Goal: Information Seeking & Learning: Stay updated

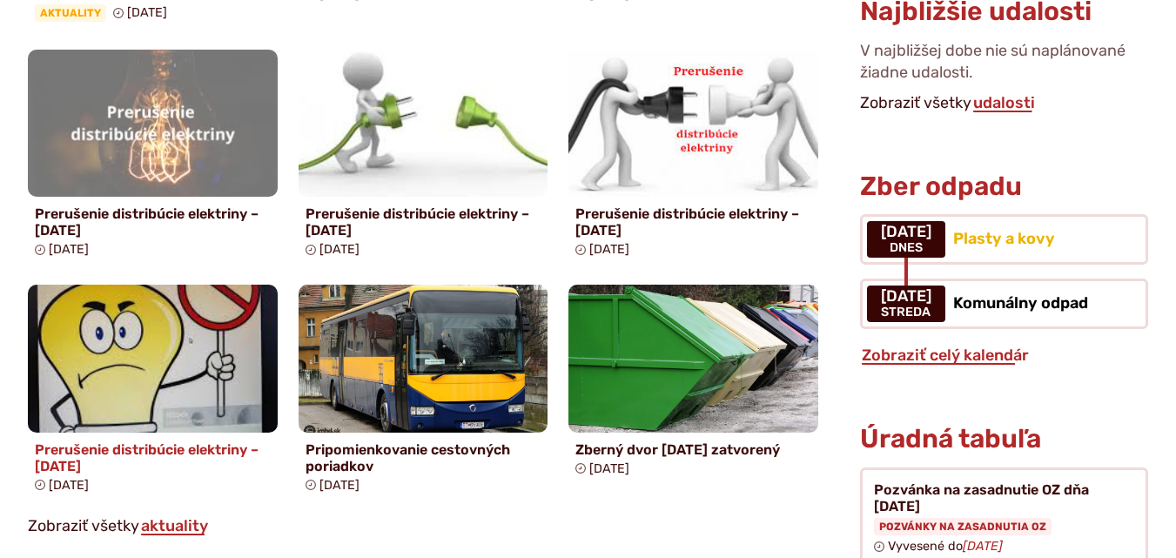
scroll to position [1132, 0]
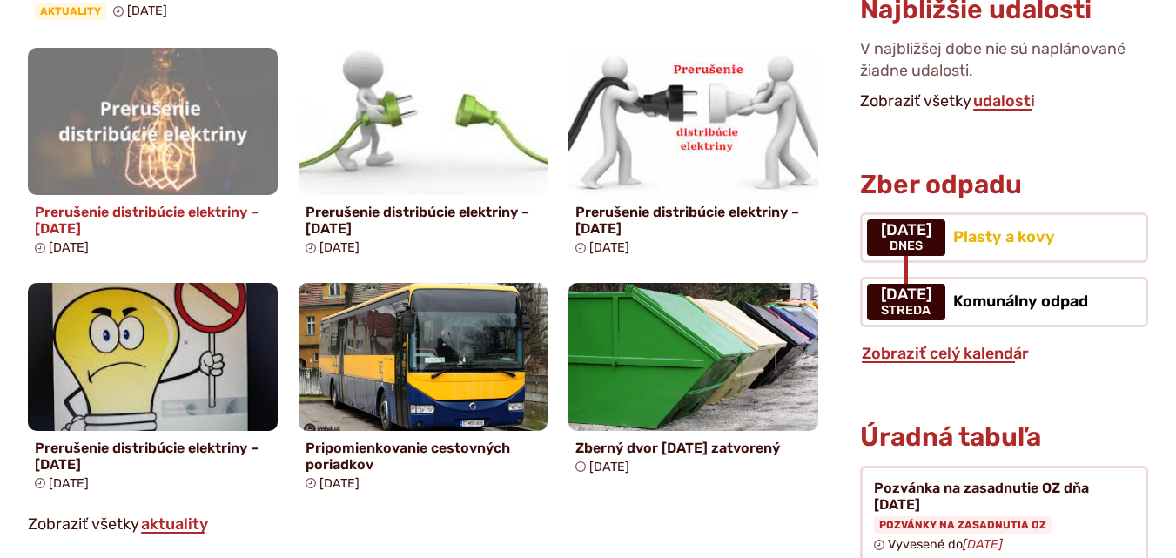
click at [141, 158] on img at bounding box center [153, 122] width 287 height 170
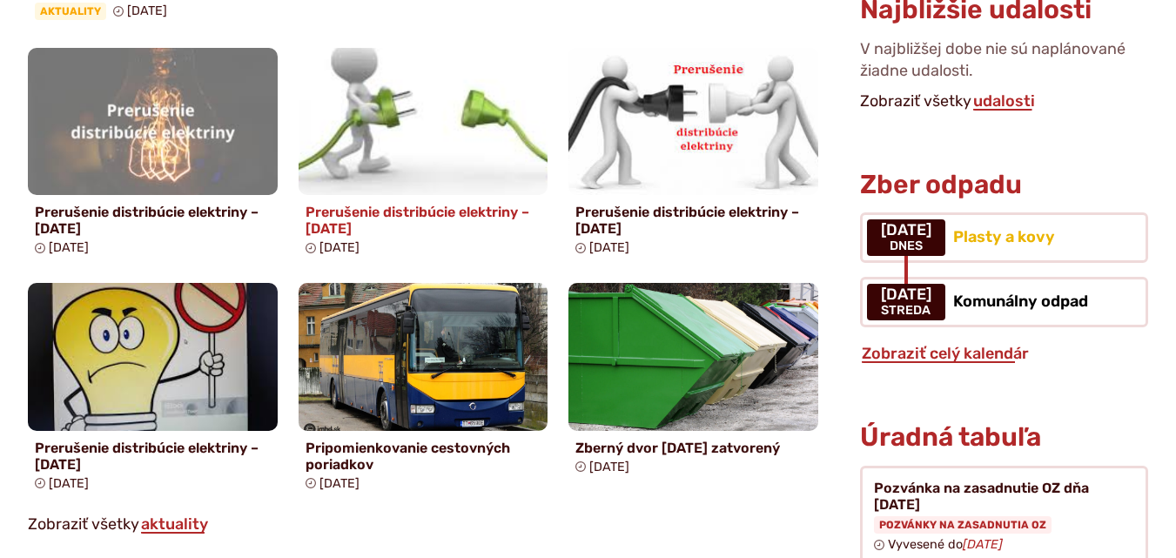
click at [342, 62] on img at bounding box center [422, 122] width 287 height 170
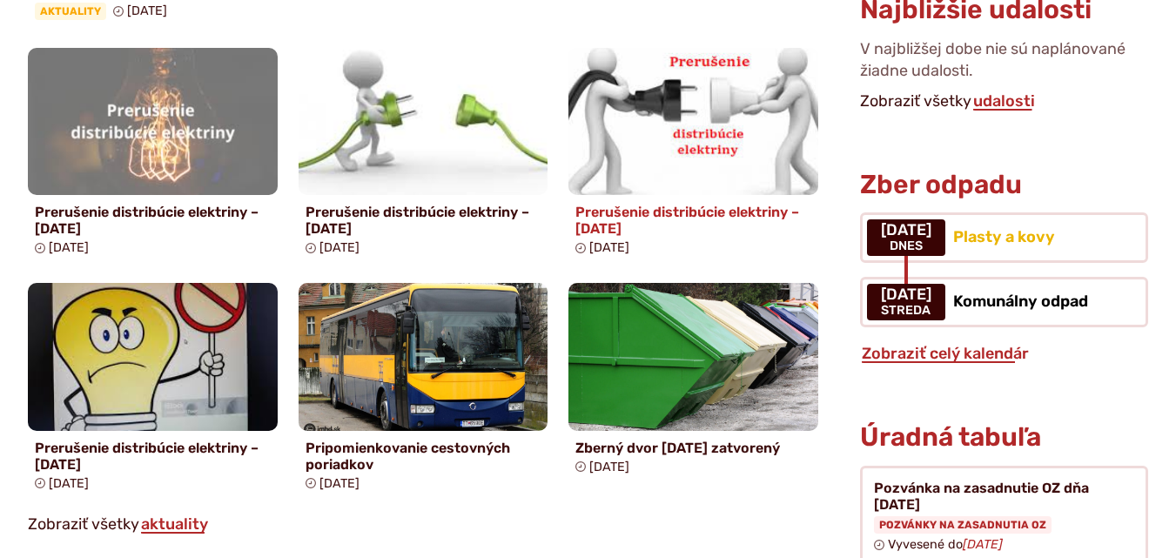
click at [578, 98] on img at bounding box center [693, 122] width 287 height 170
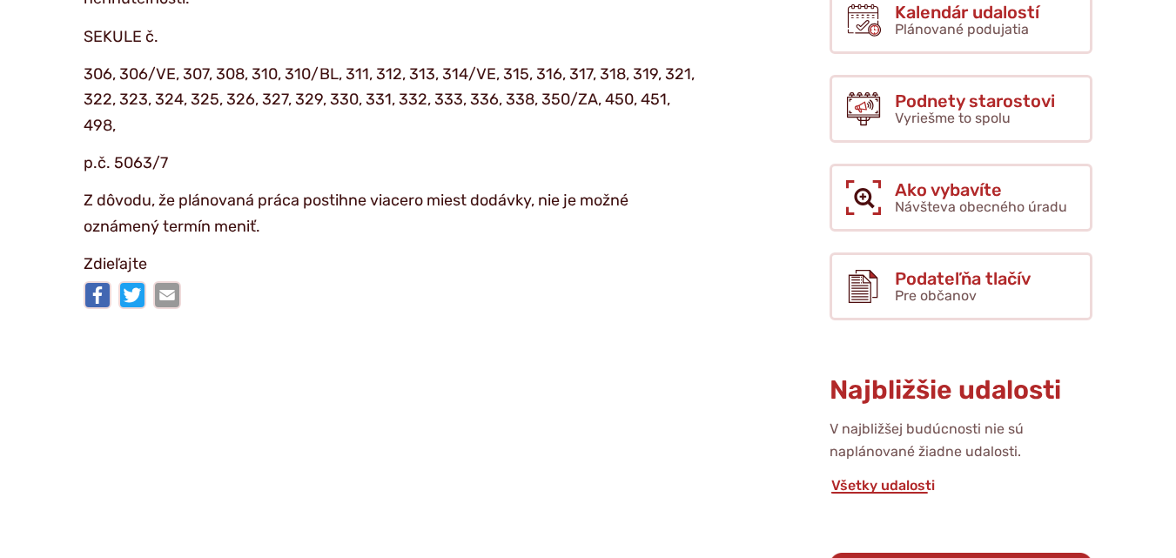
scroll to position [609, 0]
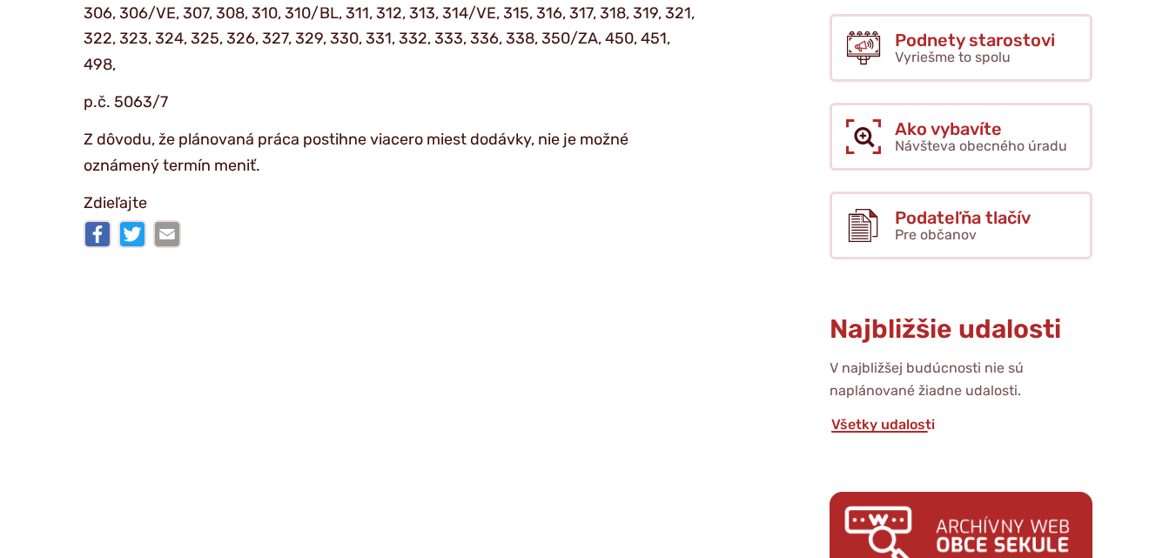
click at [136, 216] on p "Zdieľajte" at bounding box center [393, 204] width 618 height 26
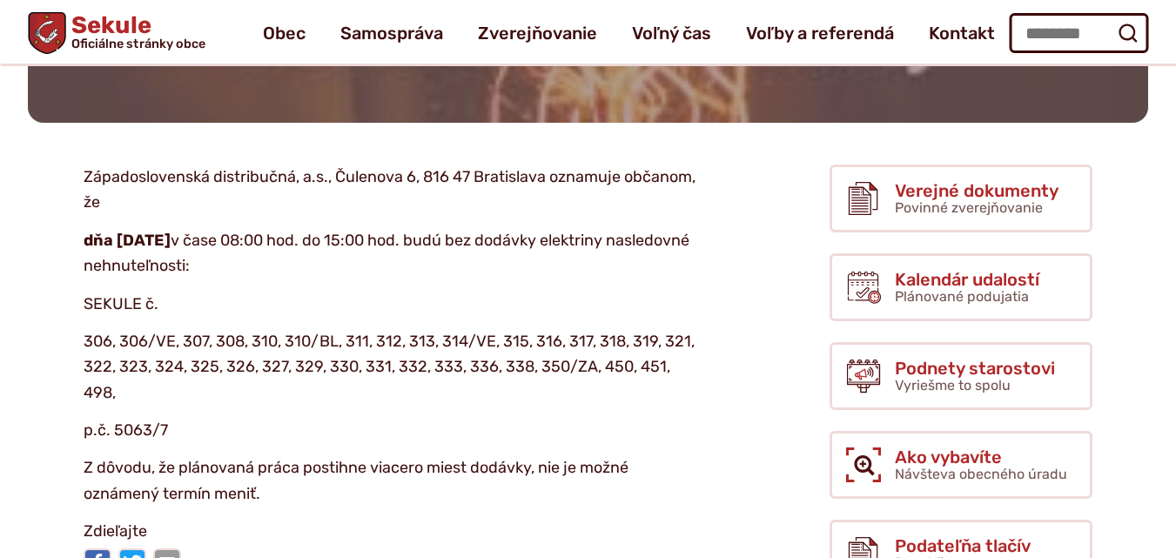
scroll to position [174, 0]
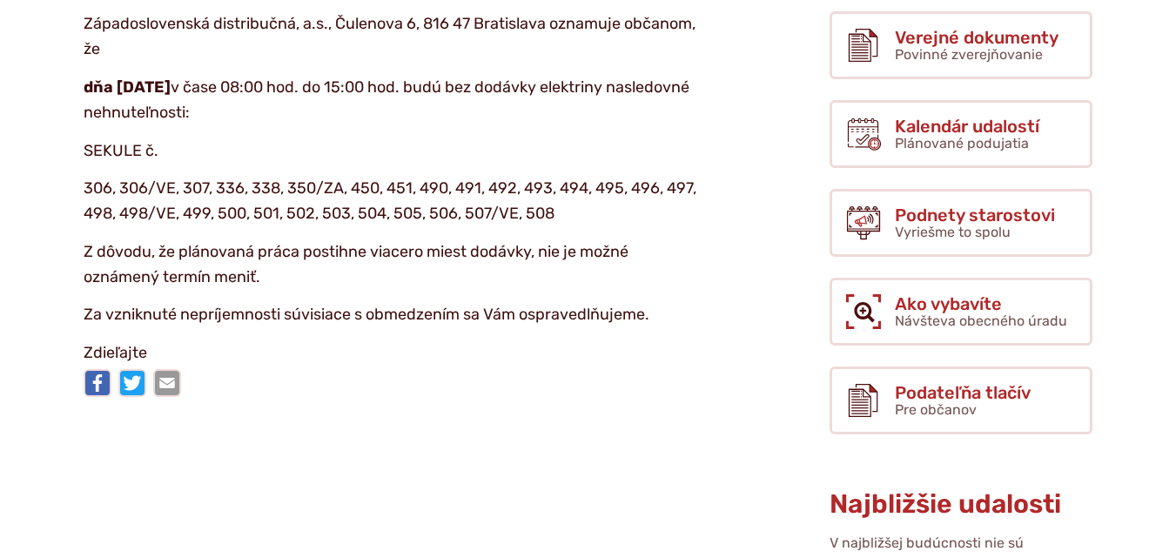
scroll to position [435, 0]
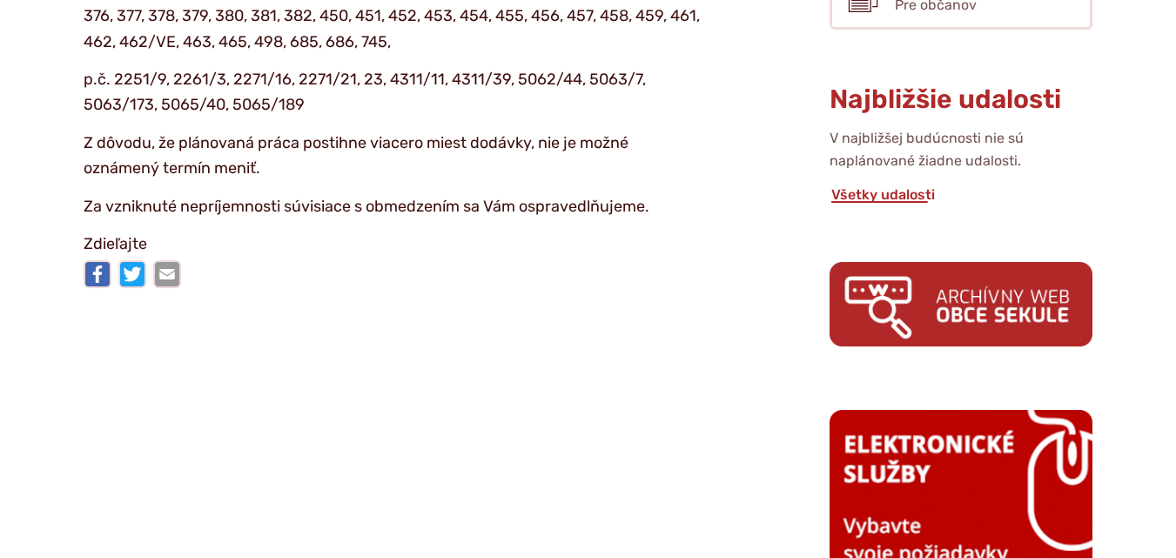
scroll to position [870, 0]
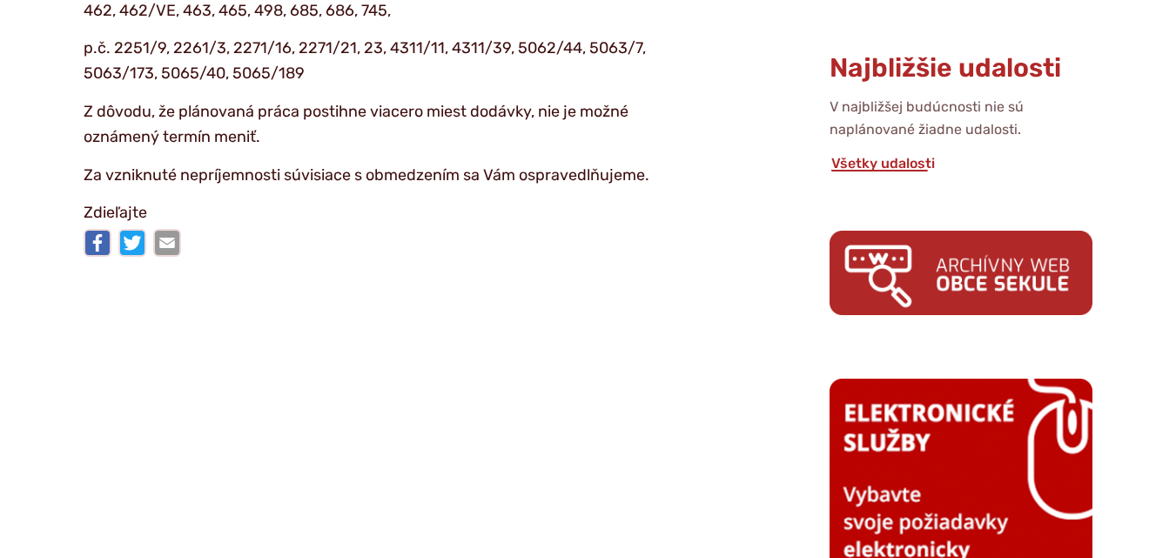
click at [859, 302] on img at bounding box center [961, 273] width 263 height 84
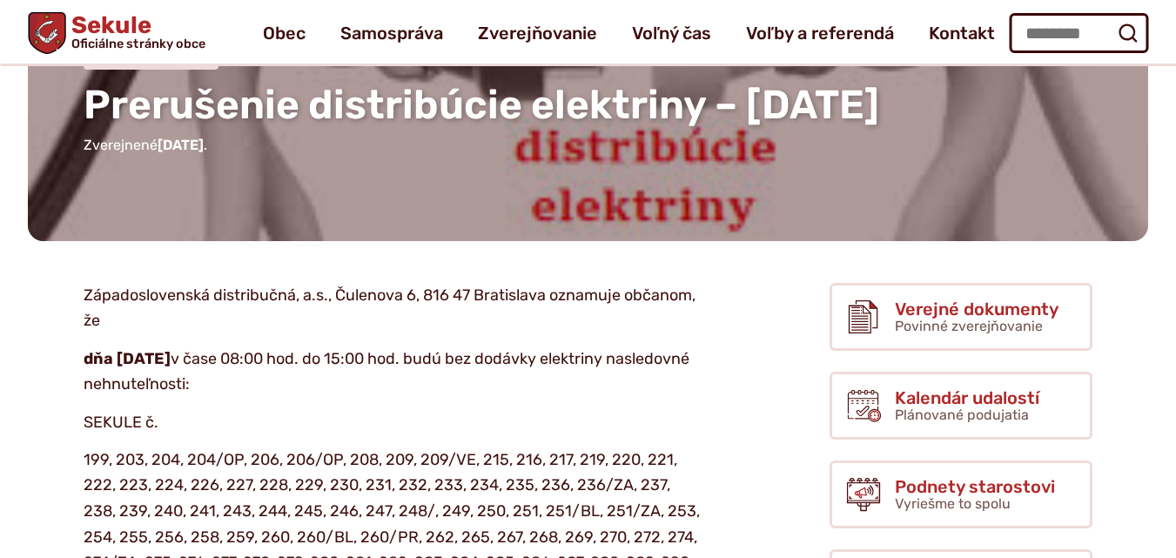
scroll to position [87, 0]
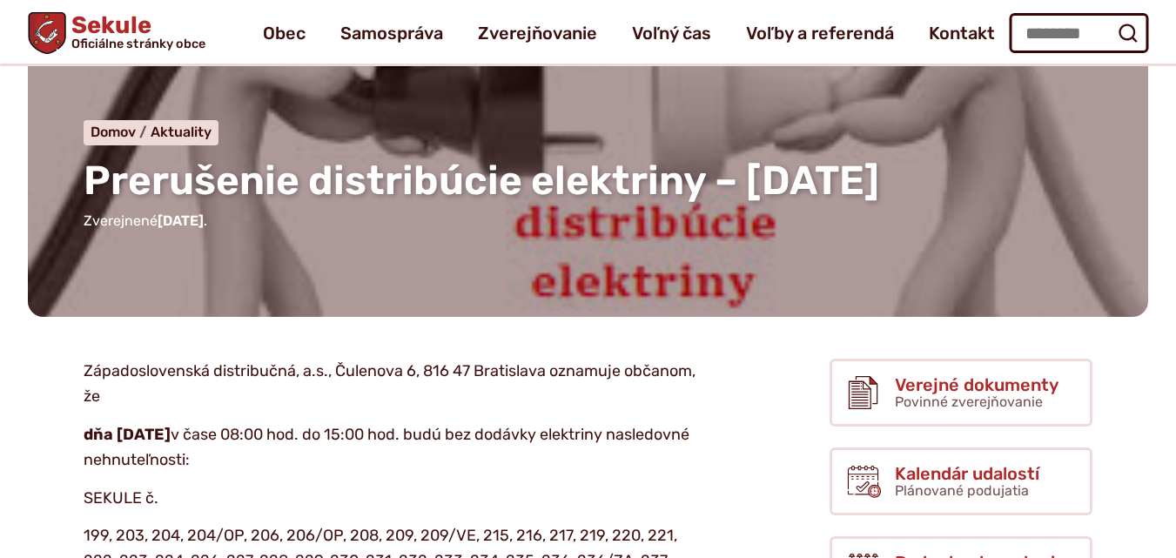
click at [102, 24] on span "Sekule Oficiálne stránky obce" at bounding box center [134, 32] width 139 height 37
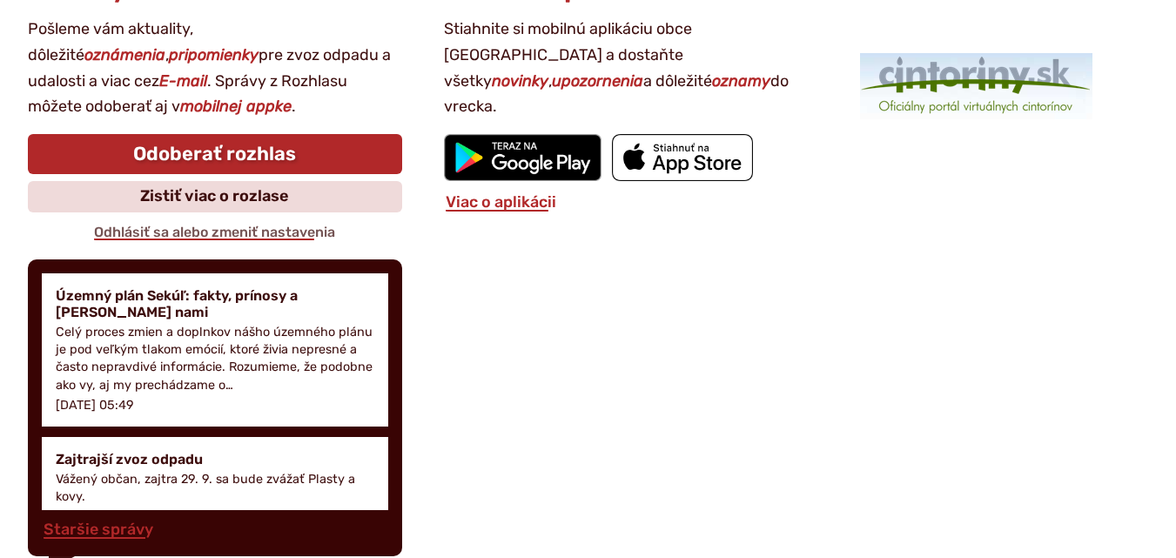
scroll to position [2437, 0]
